Goal: Navigation & Orientation: Find specific page/section

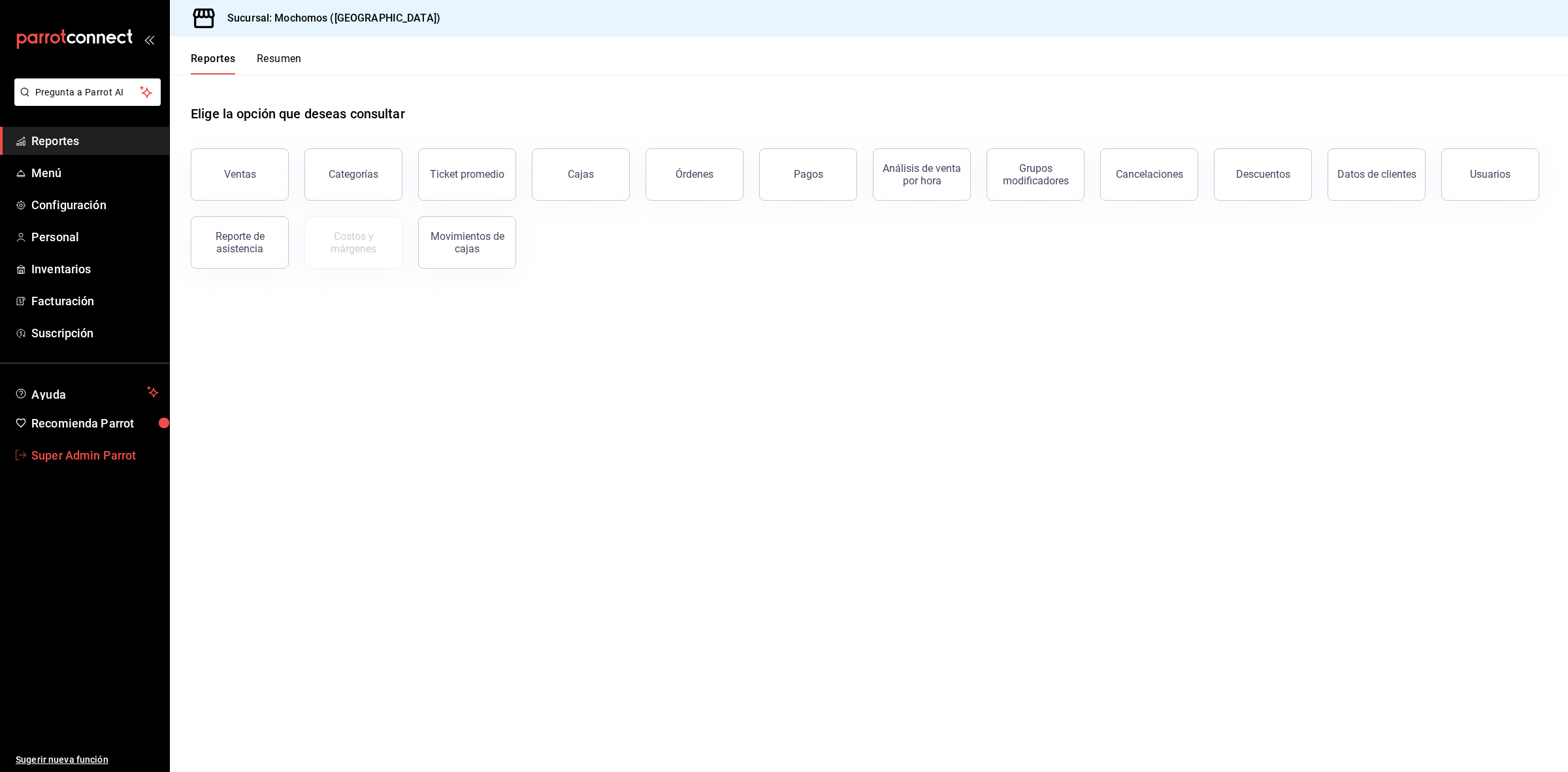
click at [122, 448] on span "Super Admin Parrot" at bounding box center [94, 455] width 127 height 18
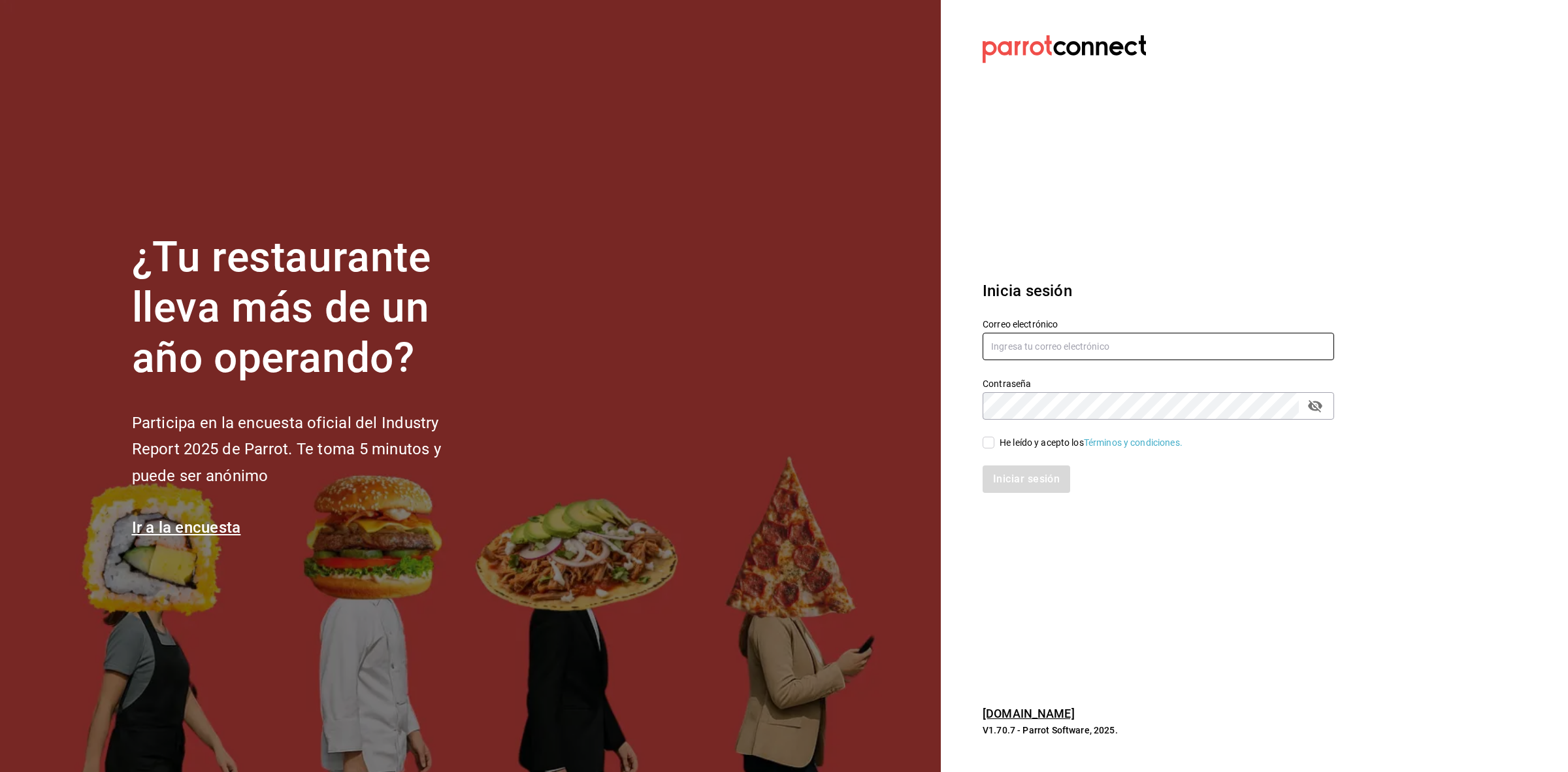
click at [1003, 344] on input "text" at bounding box center [1158, 346] width 352 height 27
paste input "gburger@roble.com"
type input "gburger@roble.com"
click at [988, 443] on input "He leído y acepto los Términos y condiciones." at bounding box center [988, 443] width 12 height 12
checkbox input "true"
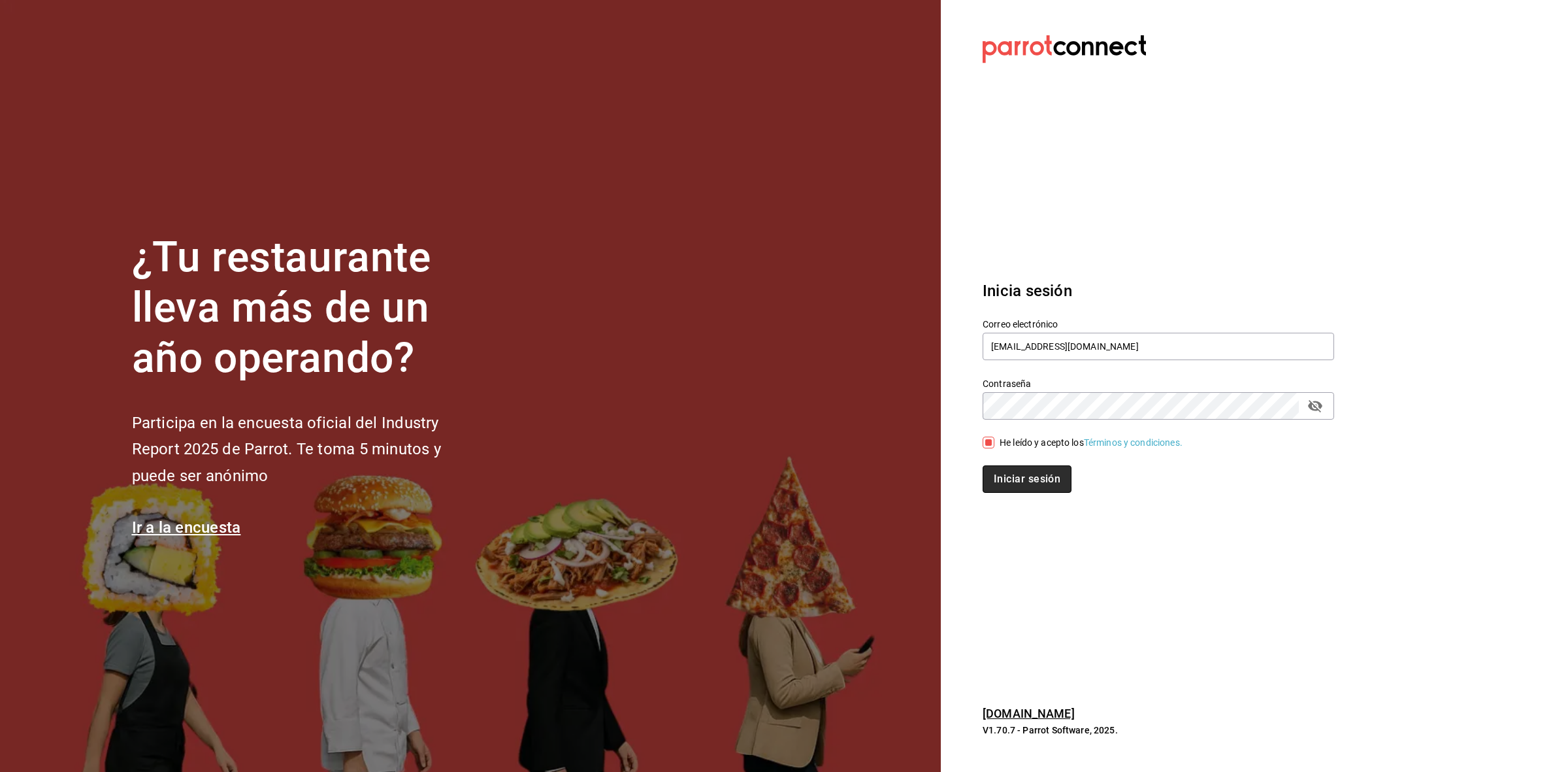
click at [996, 475] on button "Iniciar sesión" at bounding box center [1026, 478] width 89 height 27
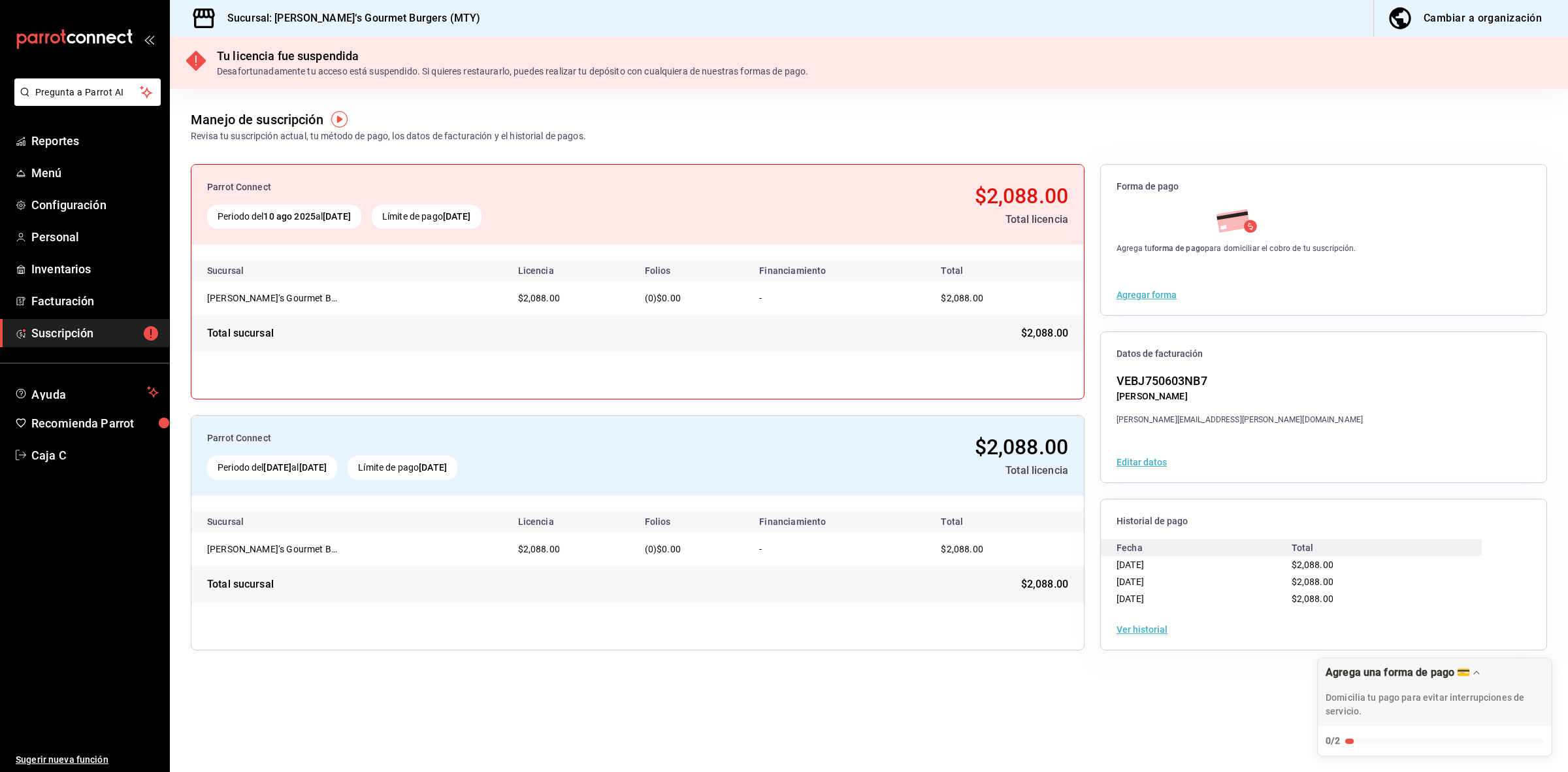
click at [1154, 632] on button "Ver historial" at bounding box center [1141, 629] width 51 height 9
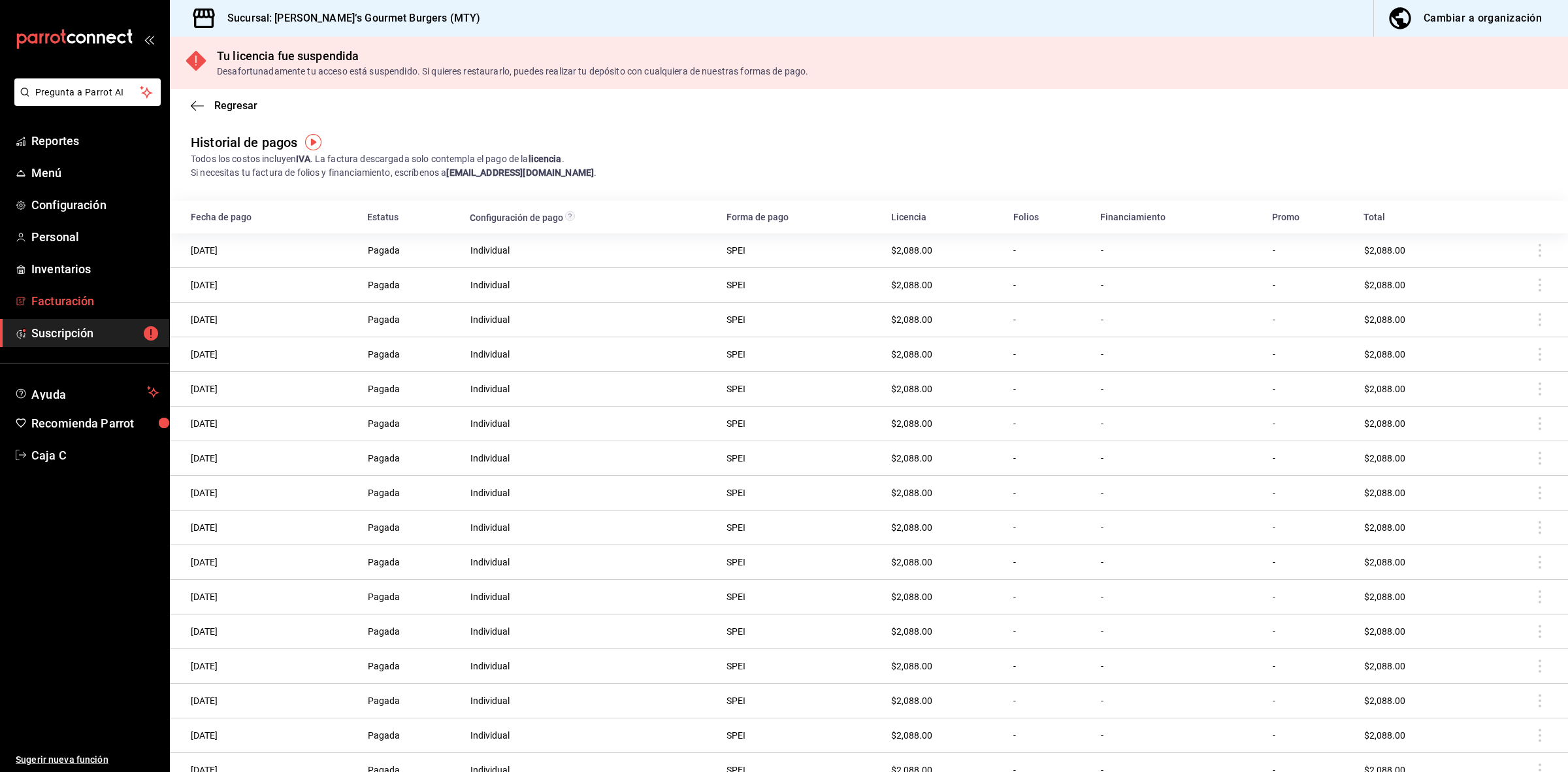
click at [54, 307] on span "Facturación" at bounding box center [94, 301] width 127 height 18
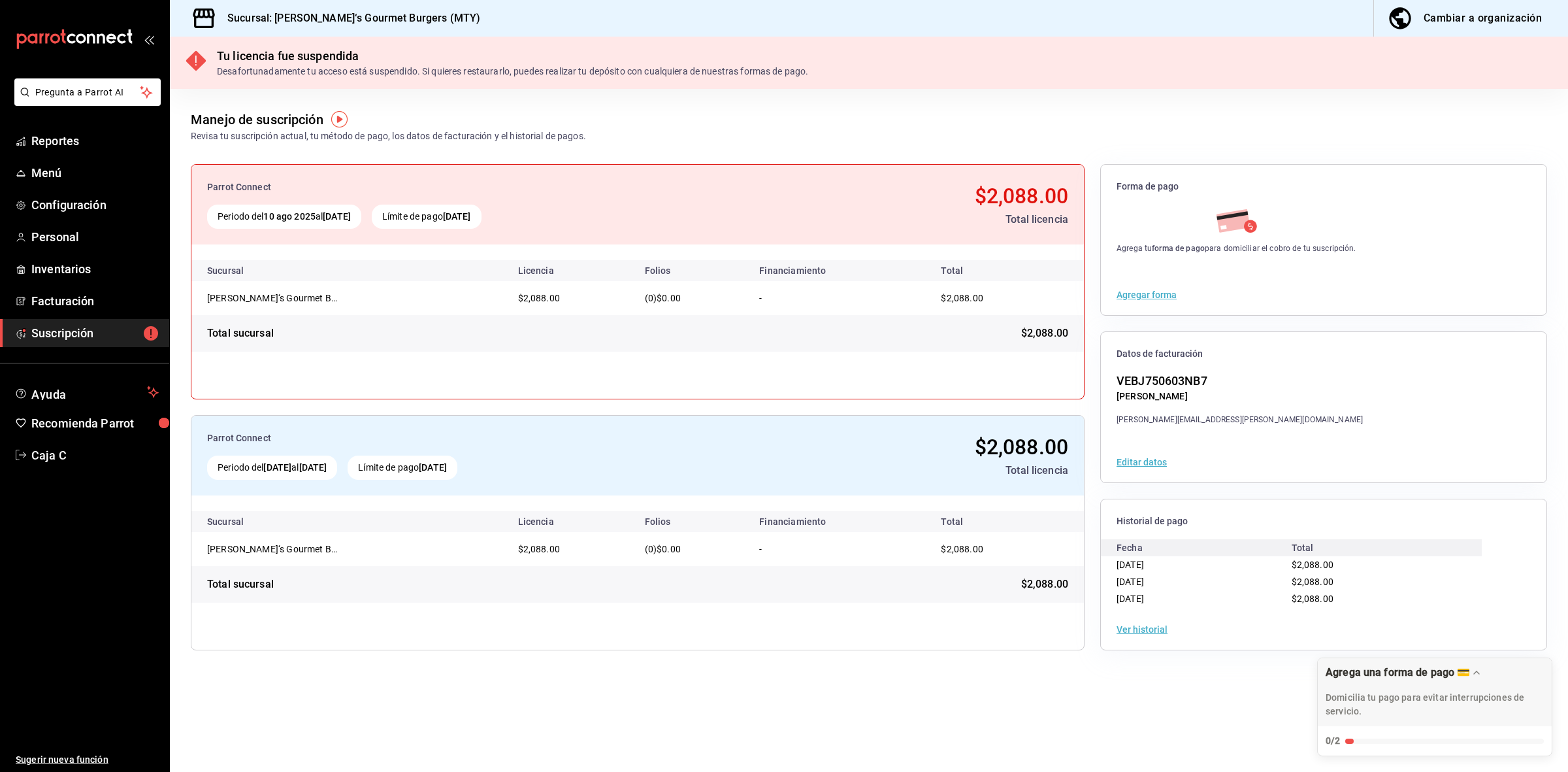
click at [54, 339] on span "Suscripción" at bounding box center [94, 333] width 127 height 18
click at [80, 185] on link "Menú" at bounding box center [84, 173] width 169 height 28
drag, startPoint x: 272, startPoint y: 20, endPoint x: 439, endPoint y: 22, distance: 167.0
click at [439, 22] on div "Sucursal: George‘s Gourmet Burgers (MTY) Cambiar a organización" at bounding box center [868, 18] width 1398 height 37
copy h3 "[PERSON_NAME]‘s Gourmet Burgers (MTY)"
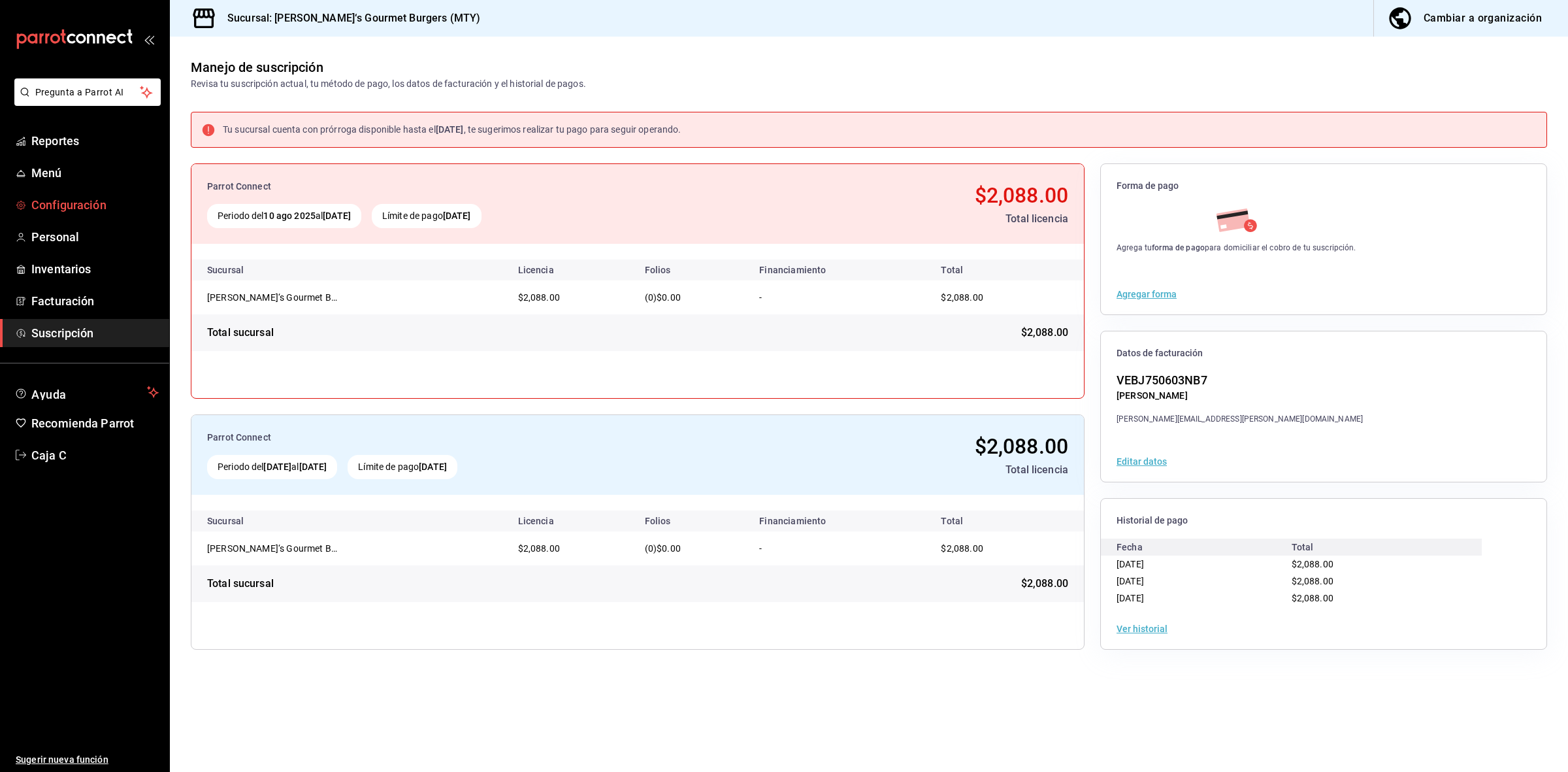
click at [59, 196] on span "Configuración" at bounding box center [94, 205] width 127 height 18
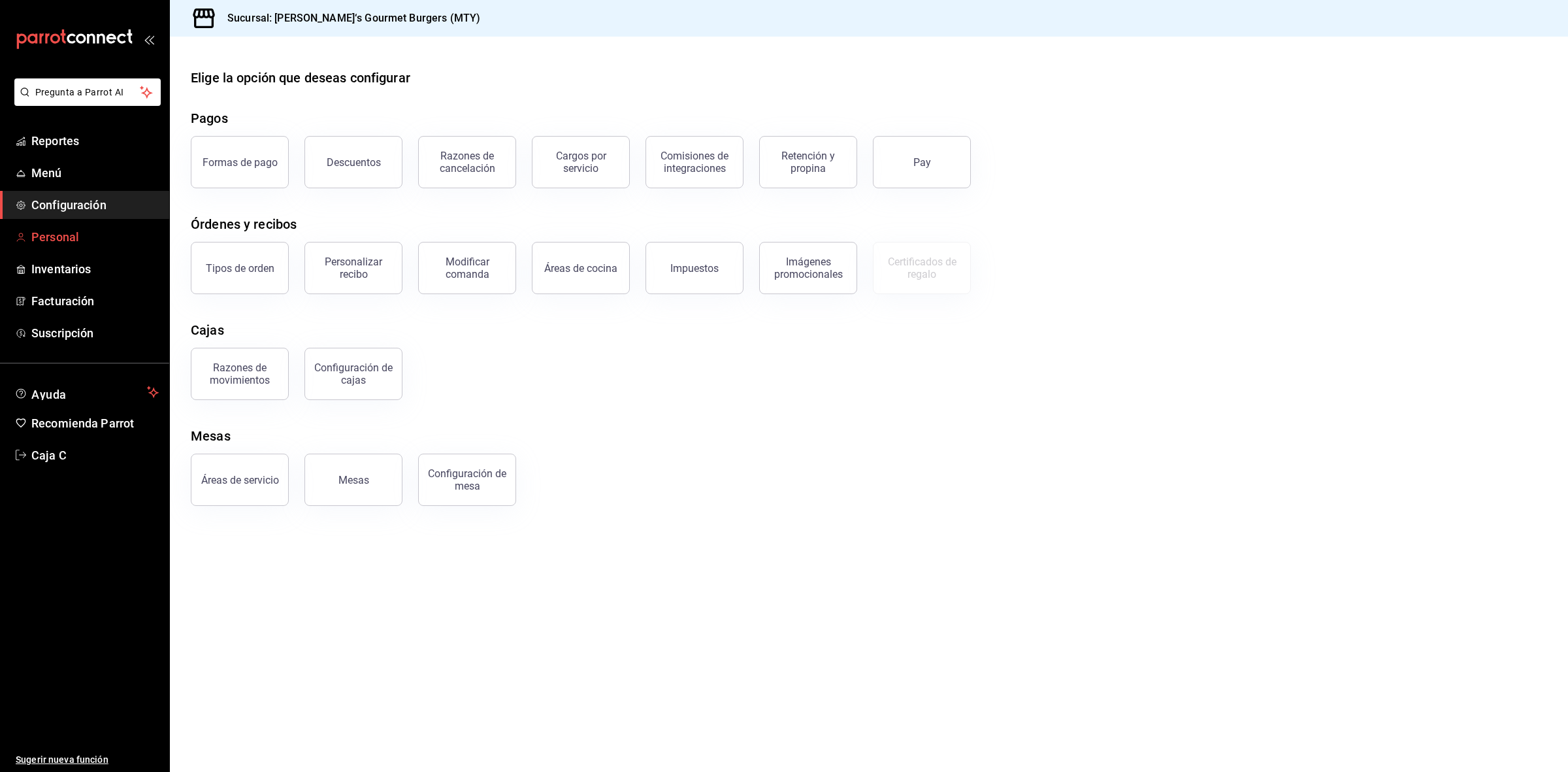
click at [67, 249] on link "Personal" at bounding box center [84, 237] width 169 height 28
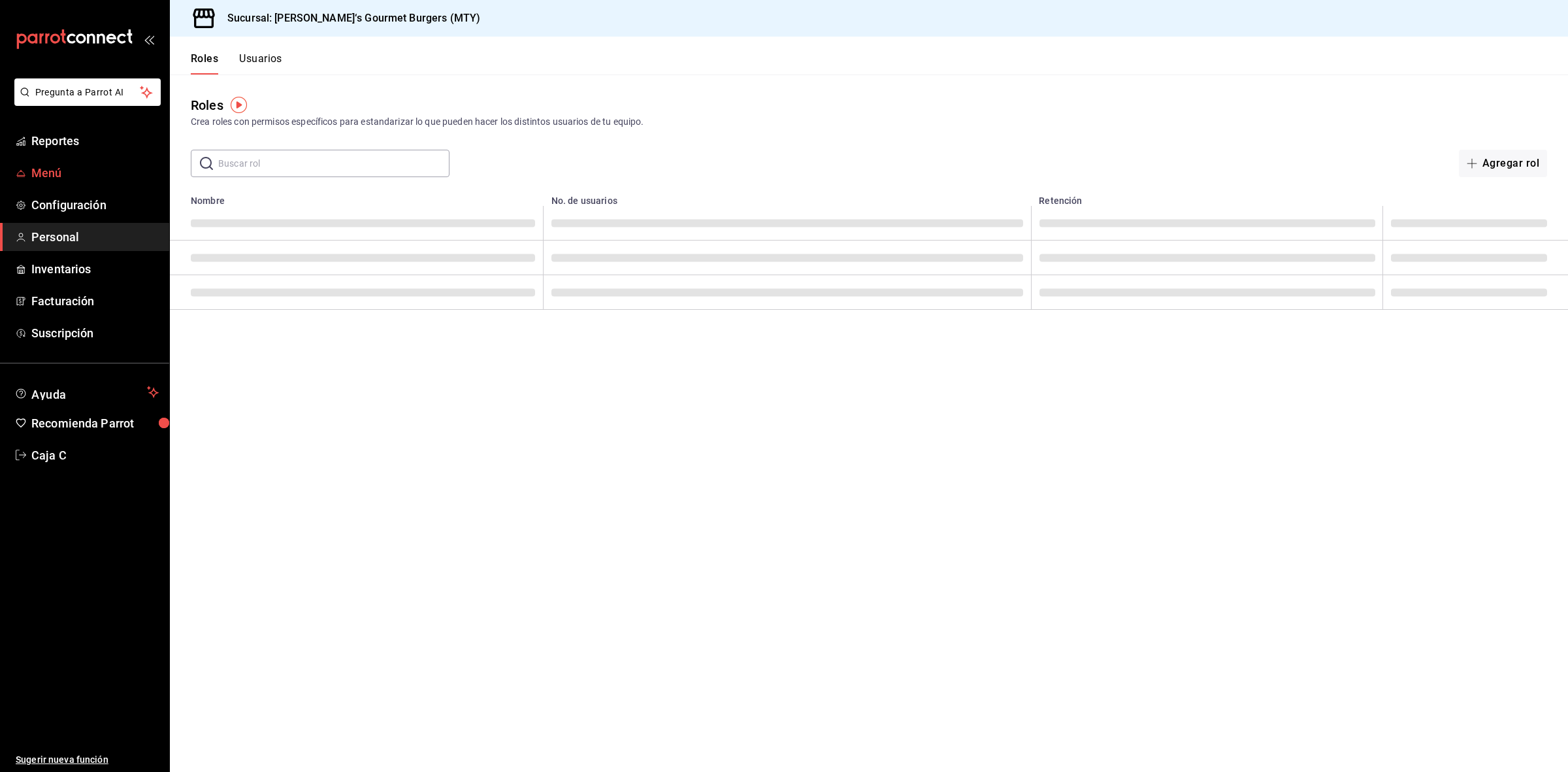
click at [51, 165] on span "Menú" at bounding box center [94, 173] width 127 height 18
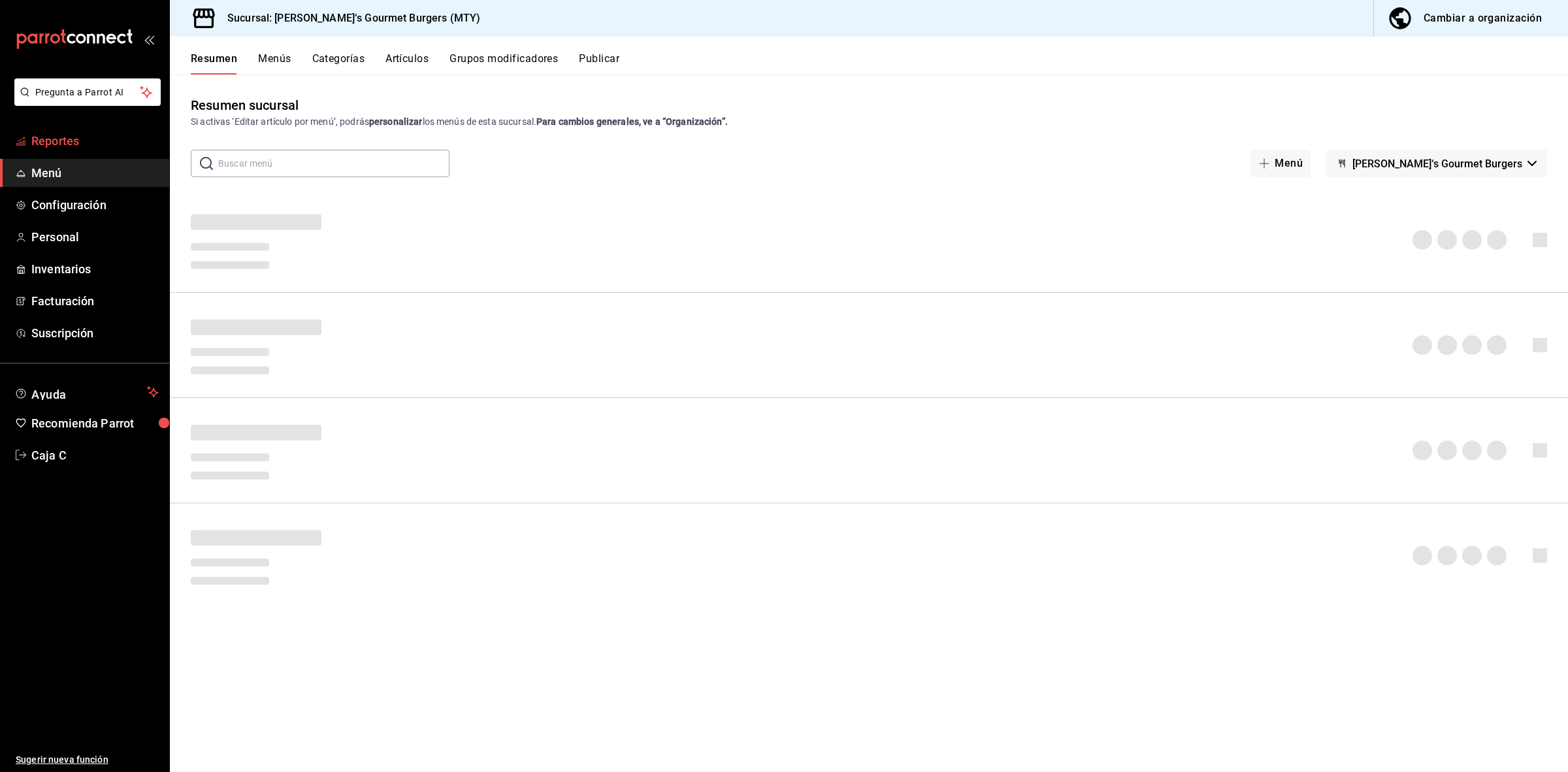
click at [74, 139] on span "Reportes" at bounding box center [94, 141] width 127 height 18
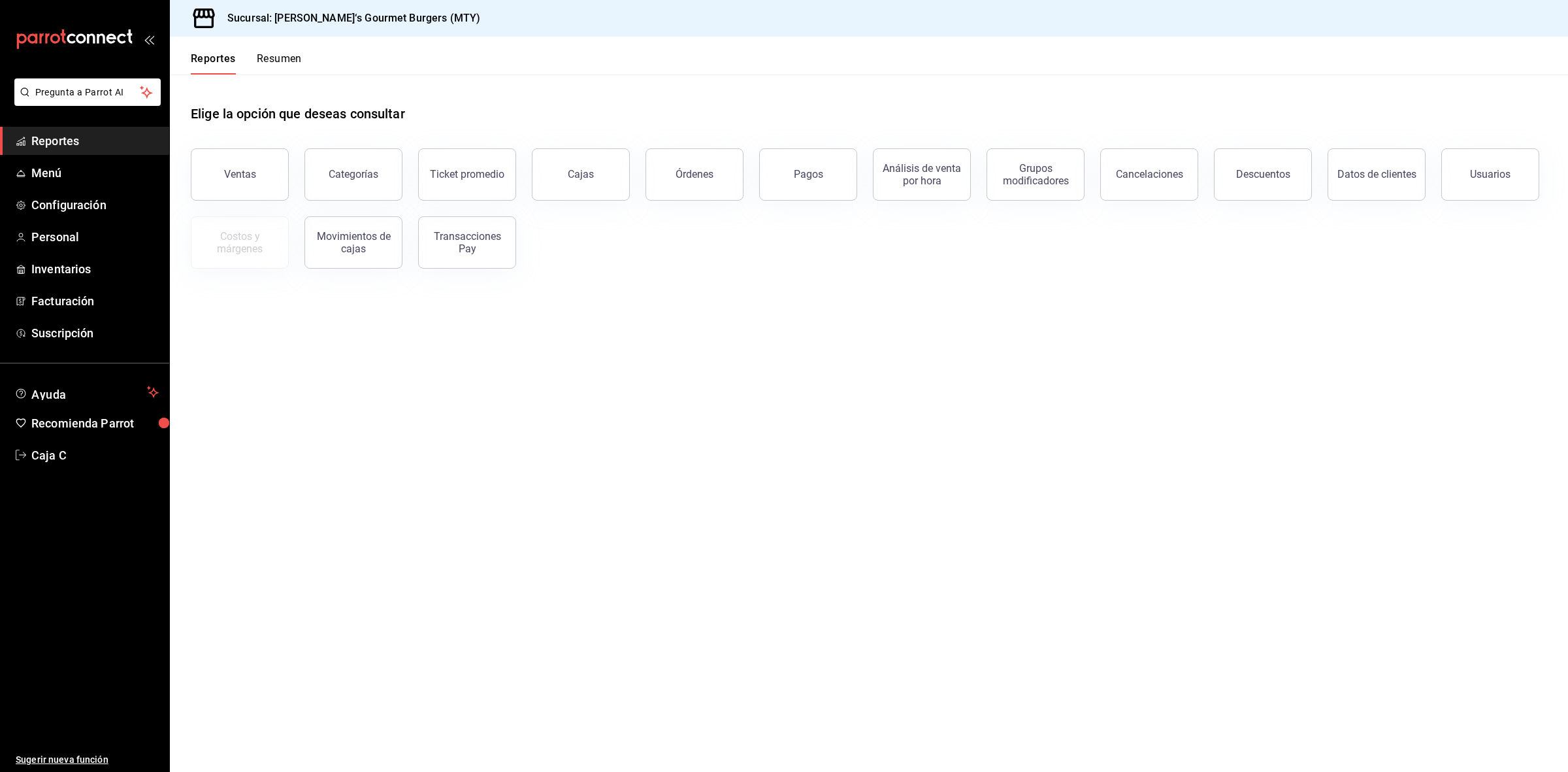
click at [469, 618] on main "Elige la opción que deseas consultar Ventas Categorías Ticket promedio Cajas Ór…" at bounding box center [868, 423] width 1398 height 697
